Goal: Transaction & Acquisition: Subscribe to service/newsletter

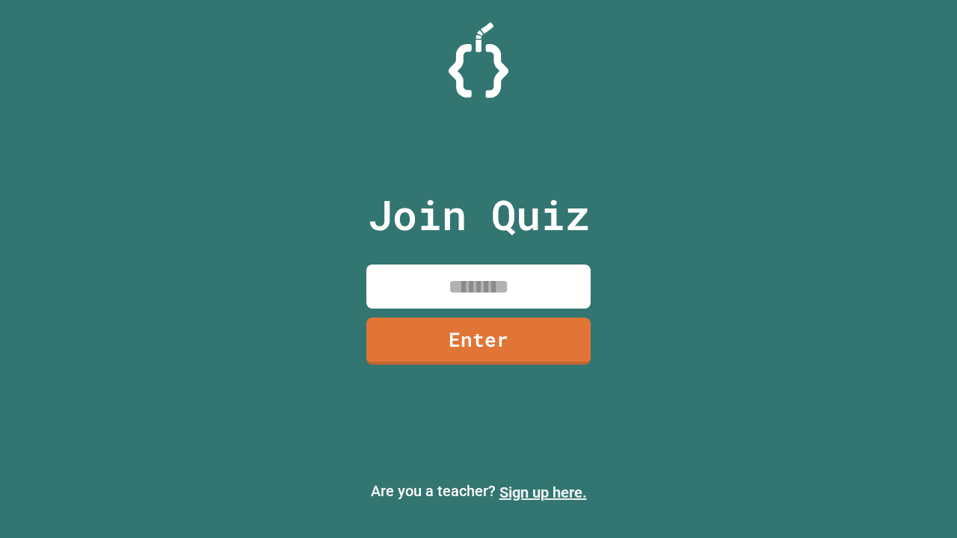
click at [543, 493] on link "Sign up here." at bounding box center [543, 493] width 87 height 18
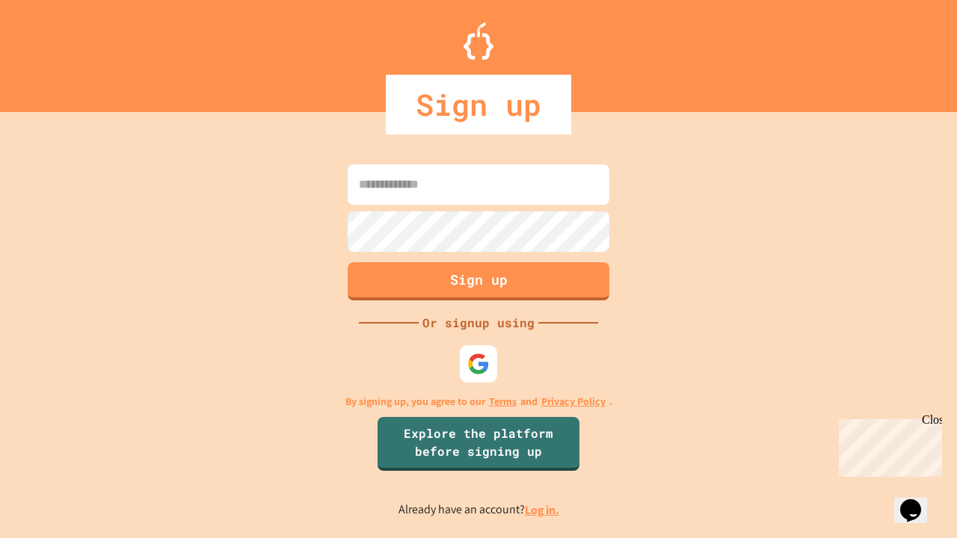
click at [543, 510] on link "Log in." at bounding box center [542, 511] width 34 height 16
